Goal: Information Seeking & Learning: Compare options

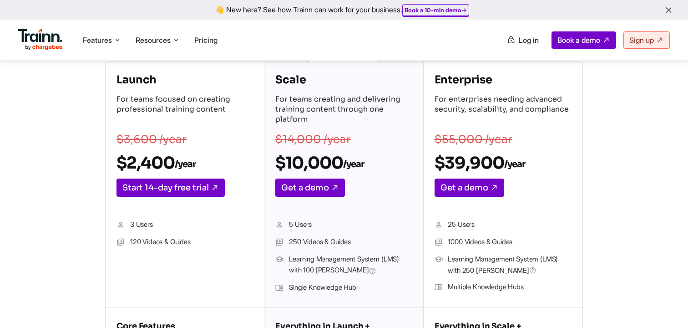
scroll to position [149, 0]
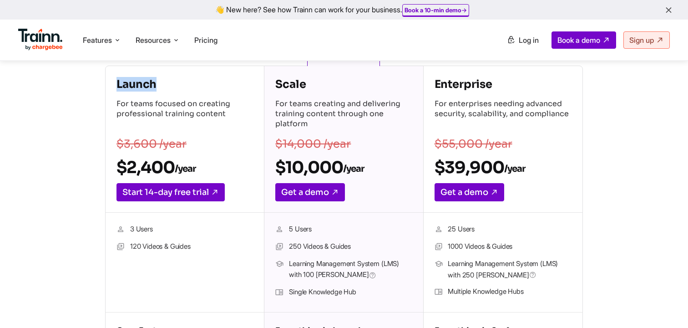
drag, startPoint x: 118, startPoint y: 86, endPoint x: 160, endPoint y: 86, distance: 42.3
click at [174, 85] on h4 "Launch" at bounding box center [185, 84] width 137 height 15
drag, startPoint x: 131, startPoint y: 246, endPoint x: 206, endPoint y: 246, distance: 75.6
click at [206, 246] on li "120 Videos & Guides" at bounding box center [185, 247] width 137 height 12
click at [192, 248] on li "120 Videos & Guides" at bounding box center [185, 247] width 137 height 12
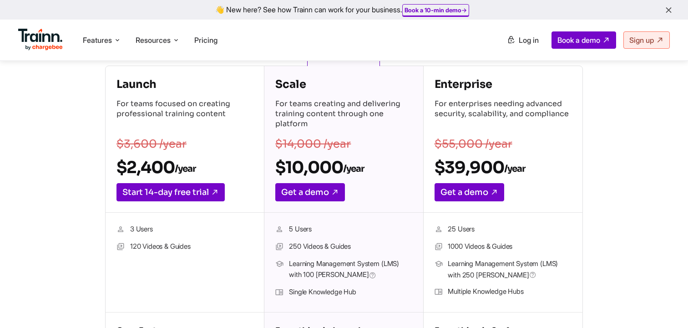
drag, startPoint x: 130, startPoint y: 229, endPoint x: 187, endPoint y: 229, distance: 56.9
click at [187, 229] on li "3 Users" at bounding box center [185, 230] width 137 height 12
click at [162, 232] on li "3 Users" at bounding box center [185, 230] width 137 height 12
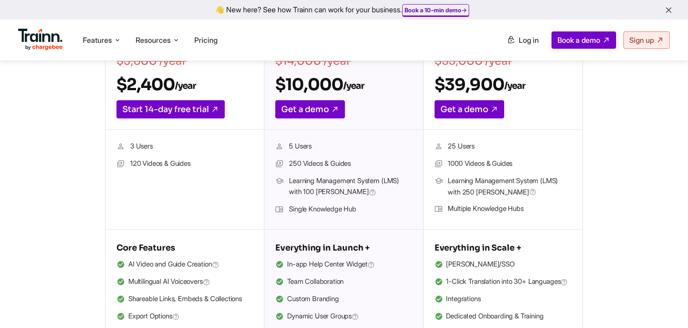
scroll to position [379, 0]
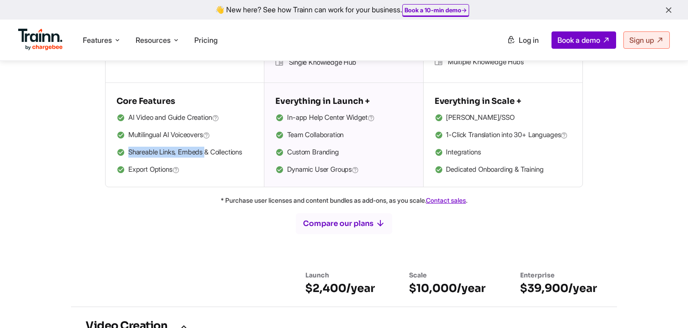
drag, startPoint x: 129, startPoint y: 152, endPoint x: 211, endPoint y: 152, distance: 81.9
click at [211, 152] on li "Shareable Links, Embeds & Collections" at bounding box center [185, 153] width 137 height 12
click at [195, 152] on li "Shareable Links, Embeds & Collections" at bounding box center [185, 153] width 137 height 12
click at [224, 150] on li "Shareable Links, Embeds & Collections" at bounding box center [185, 153] width 137 height 12
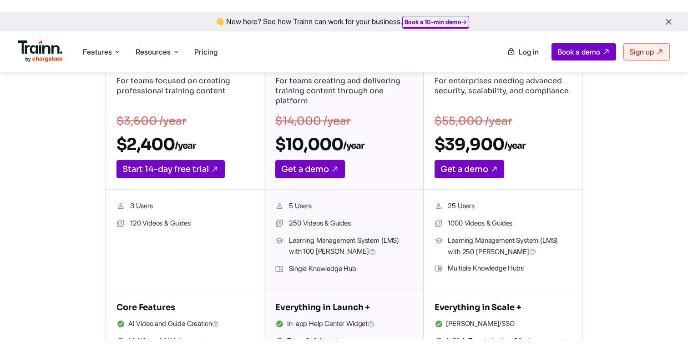
scroll to position [183, 0]
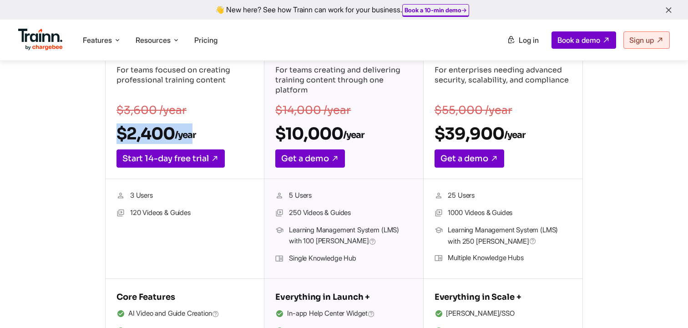
drag, startPoint x: 115, startPoint y: 133, endPoint x: 192, endPoint y: 133, distance: 76.5
click at [192, 133] on div "Launch For teams focused on creating professional training content $3,600 /year…" at bounding box center [185, 105] width 158 height 147
click at [203, 133] on h2 "$2,400 /year" at bounding box center [185, 133] width 137 height 20
drag, startPoint x: 205, startPoint y: 135, endPoint x: 115, endPoint y: 132, distance: 90.2
click at [115, 132] on div "Launch For teams focused on creating professional training content $3,600 /year…" at bounding box center [185, 105] width 158 height 147
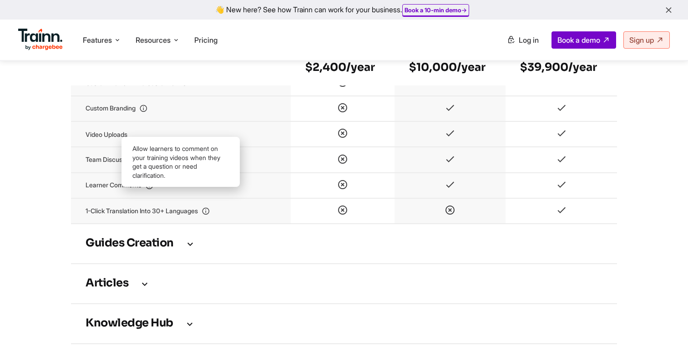
scroll to position [1333, 0]
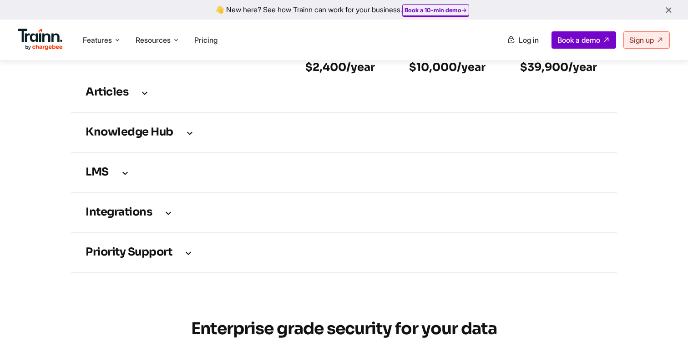
click at [152, 233] on td "Integrations" at bounding box center [344, 213] width 546 height 40
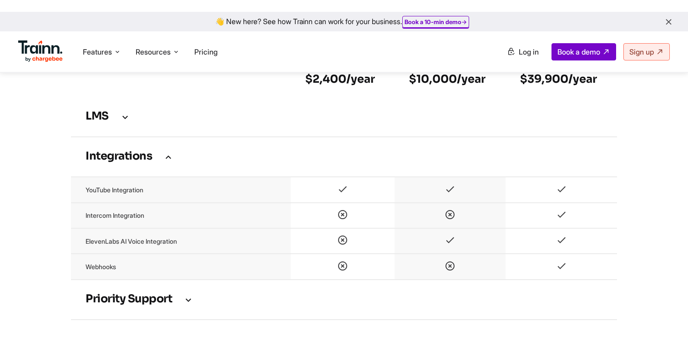
scroll to position [1457, 0]
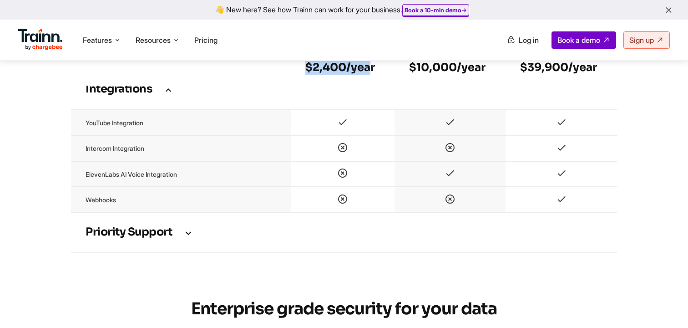
drag, startPoint x: 300, startPoint y: 70, endPoint x: 370, endPoint y: 70, distance: 70.6
click at [371, 70] on th "Launch $2,400/year" at bounding box center [343, 63] width 104 height 45
click at [352, 187] on td at bounding box center [343, 173] width 104 height 25
drag, startPoint x: 403, startPoint y: 66, endPoint x: 488, endPoint y: 66, distance: 85.1
click at [488, 66] on th "Scale $10,000/year" at bounding box center [450, 63] width 111 height 45
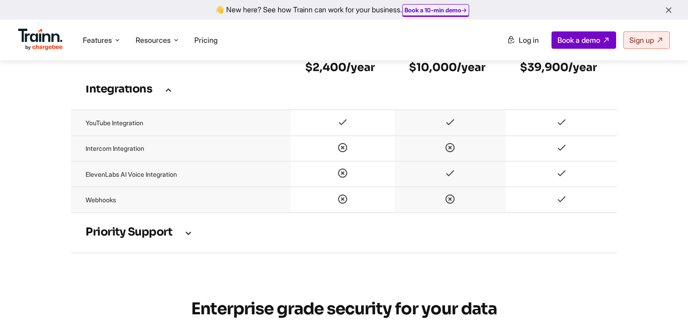
click at [252, 80] on th at bounding box center [181, 63] width 220 height 45
drag, startPoint x: 82, startPoint y: 188, endPoint x: 188, endPoint y: 189, distance: 105.6
click at [188, 187] on td "ElevenLabs AI Voice Integration" at bounding box center [181, 173] width 220 height 25
